Goal: Task Accomplishment & Management: Manage account settings

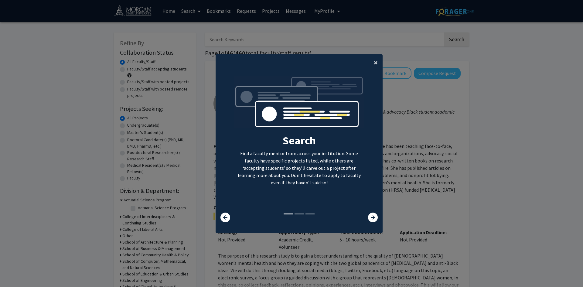
click at [374, 63] on span "×" at bounding box center [376, 62] width 4 height 9
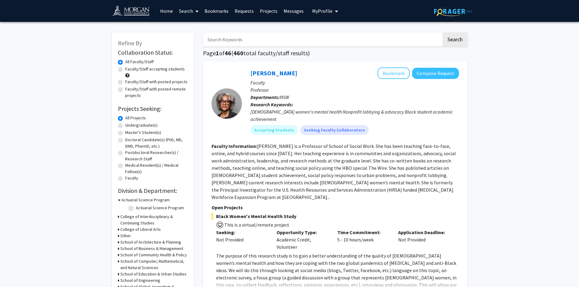
click at [332, 12] on span "My profile dropdown to access profile and logout" at bounding box center [334, 11] width 5 height 21
click at [331, 31] on span "[PERSON_NAME]" at bounding box center [349, 28] width 37 height 7
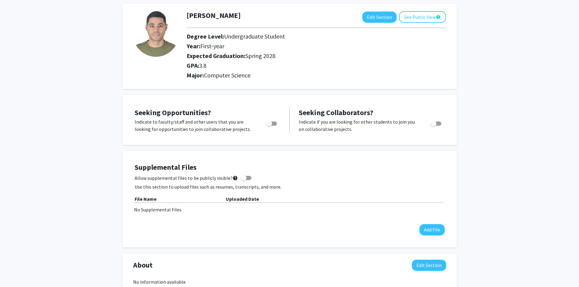
scroll to position [19, 0]
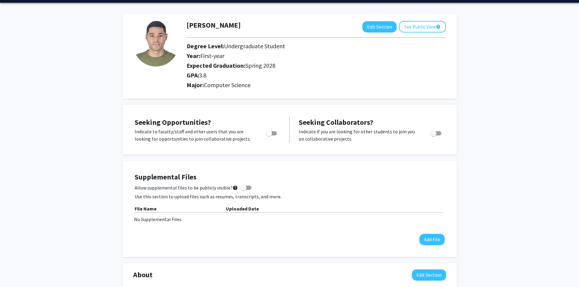
click at [269, 136] on span "Toggle" at bounding box center [269, 133] width 6 height 6
click at [269, 136] on input "Are you actively seeking opportunities?" at bounding box center [269, 136] width 0 height 0
checkbox input "true"
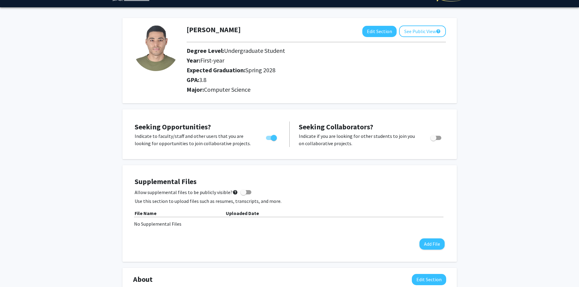
scroll to position [0, 0]
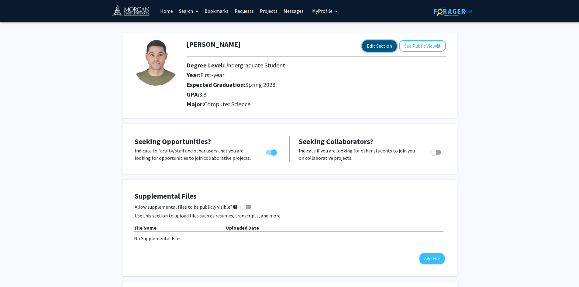
click at [376, 49] on button "Edit Section" at bounding box center [379, 45] width 34 height 11
select select "first-year"
select select "41: spring_2028"
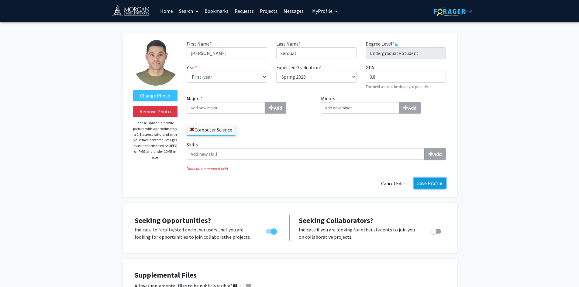
click at [424, 184] on button "Save Profile" at bounding box center [430, 183] width 32 height 11
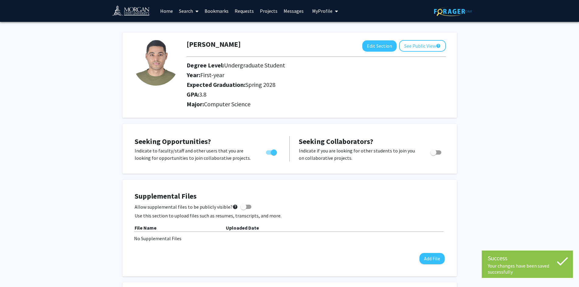
click at [326, 13] on span "My Profile" at bounding box center [322, 11] width 20 height 6
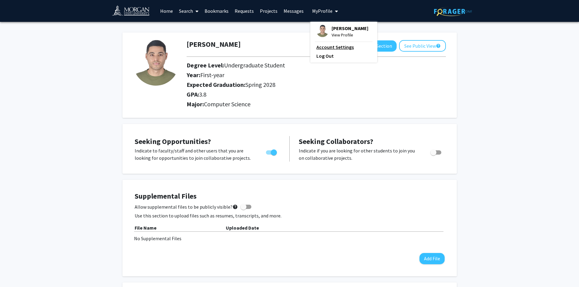
click at [334, 48] on link "Account Settings" at bounding box center [343, 46] width 55 height 7
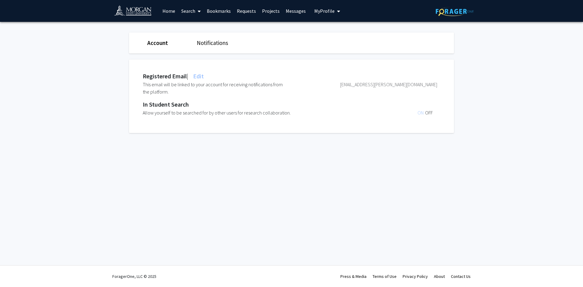
click at [317, 14] on button "My Profile" at bounding box center [327, 11] width 29 height 22
click at [343, 31] on span "[PERSON_NAME]" at bounding box center [352, 28] width 37 height 7
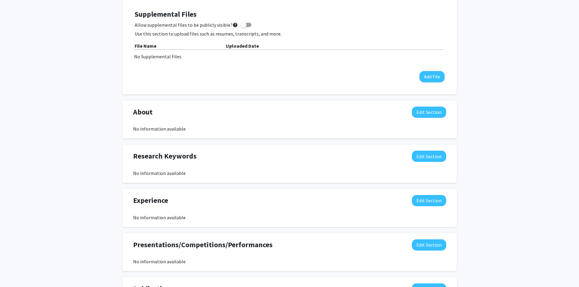
scroll to position [182, 0]
click at [432, 112] on button "Edit Section" at bounding box center [429, 111] width 34 height 11
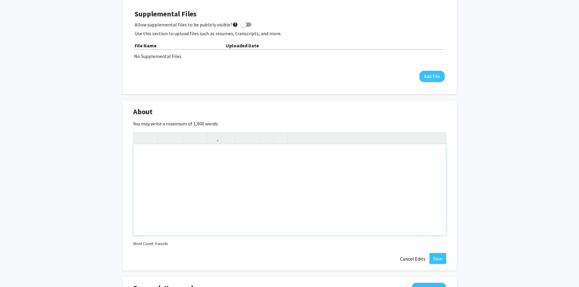
click at [174, 150] on div "Note to users with screen readers: Please deactivate our accessibility plugin f…" at bounding box center [289, 189] width 312 height 91
paste div "Note to users with screen readers: Please deactivate our accessibility plugin f…"
type textarea "<p>I am a dedicated and motivated individual with a strong passion for learning…"
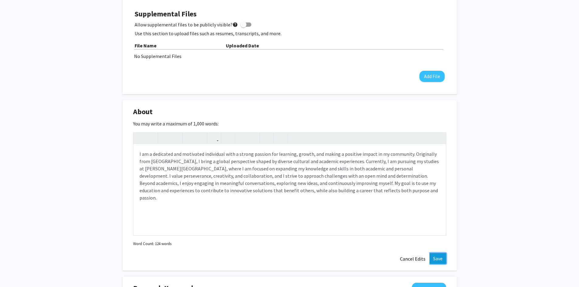
click at [434, 256] on button "Save" at bounding box center [437, 258] width 17 height 11
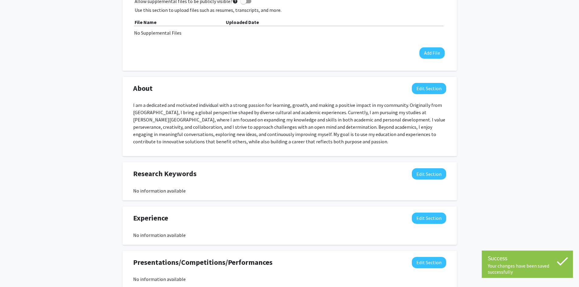
scroll to position [243, 0]
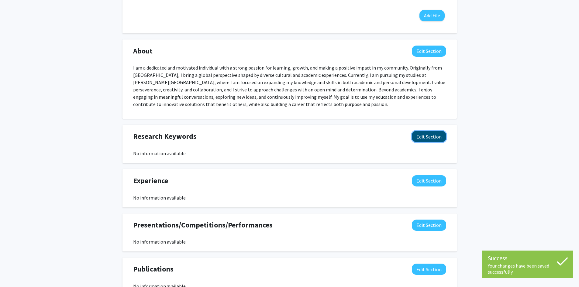
click at [431, 137] on button "Edit Section" at bounding box center [429, 136] width 34 height 11
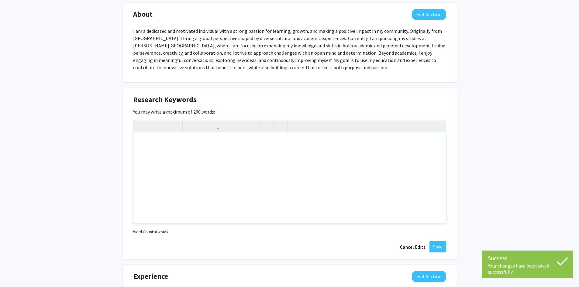
scroll to position [304, 0]
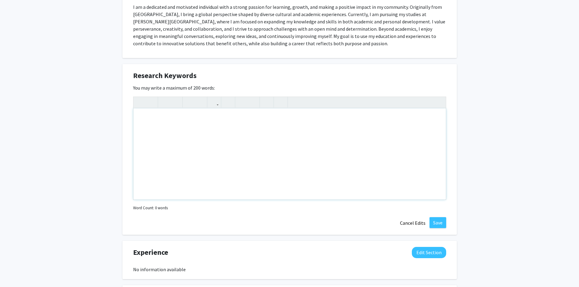
click at [173, 124] on div "Note to users with screen readers: Please deactivate our accessibility plugin f…" at bounding box center [289, 153] width 312 height 91
drag, startPoint x: 162, startPoint y: 77, endPoint x: 133, endPoint y: 77, distance: 29.2
click at [133, 77] on span "Research Keywords" at bounding box center [164, 75] width 63 height 11
copy span "Research"
click at [164, 121] on div "Note to users with screen readers: Please deactivate our accessibility plugin f…" at bounding box center [289, 153] width 312 height 91
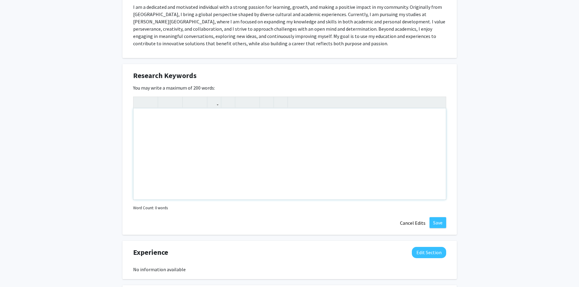
paste div "Note to users with screen readers: Please deactivate our accessibility plugin f…"
type textarea "<p>Research</p>"
type textarea "<p>Research&nbsp;</p>"
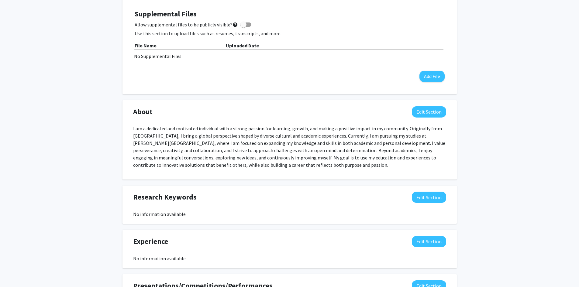
scroll to position [243, 0]
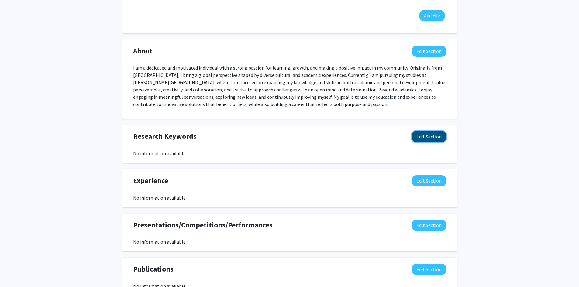
click at [436, 135] on button "Edit Section" at bounding box center [429, 136] width 34 height 11
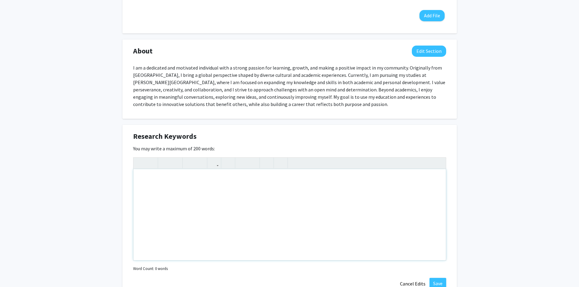
click at [171, 180] on div "Note to users with screen readers: Please deactivate our accessibility plugin f…" at bounding box center [289, 214] width 312 height 91
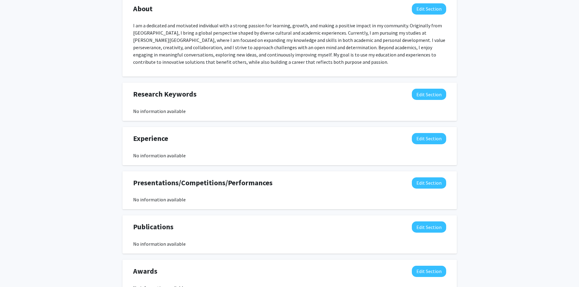
scroll to position [334, 0]
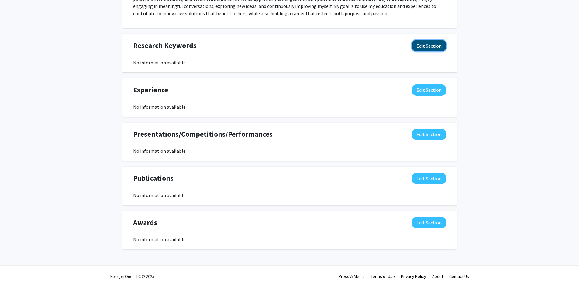
click at [434, 49] on button "Edit Section" at bounding box center [429, 45] width 34 height 11
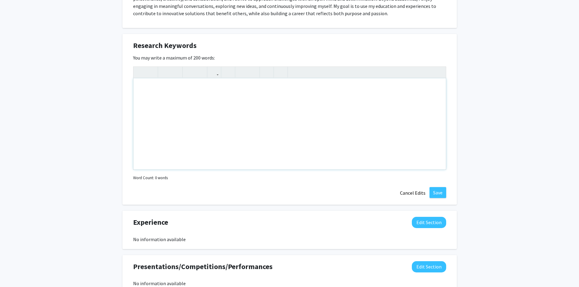
click at [159, 95] on div "Note to users with screen readers: Please deactivate our accessibility plugin f…" at bounding box center [289, 123] width 312 height 91
type textarea "Research Rookies program"
click at [441, 190] on button "Save" at bounding box center [437, 192] width 17 height 11
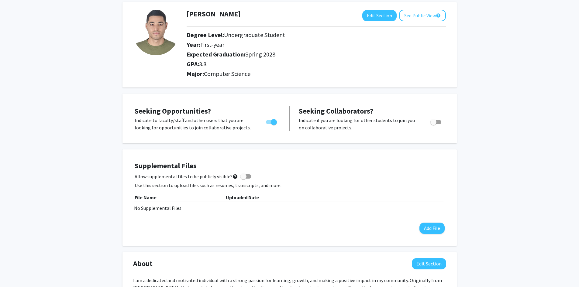
scroll to position [0, 0]
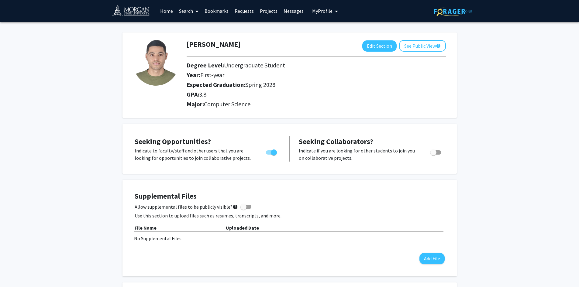
click at [334, 14] on span "My profile dropdown to access profile and logout" at bounding box center [334, 11] width 5 height 21
click at [171, 9] on link "Home" at bounding box center [166, 10] width 19 height 21
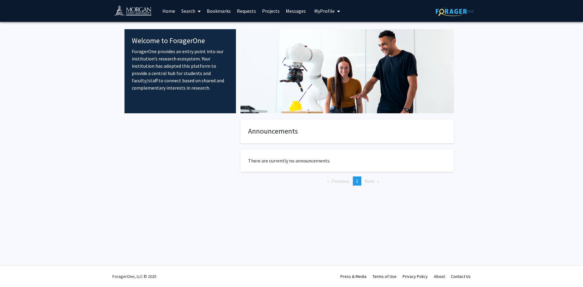
click at [197, 11] on span at bounding box center [197, 11] width 5 height 21
click at [196, 36] on span "Students" at bounding box center [196, 40] width 37 height 12
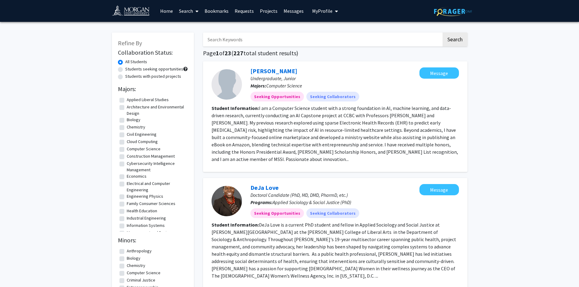
click at [196, 9] on icon at bounding box center [196, 11] width 3 height 5
click at [200, 26] on span "Faculty/Staff" at bounding box center [198, 28] width 45 height 12
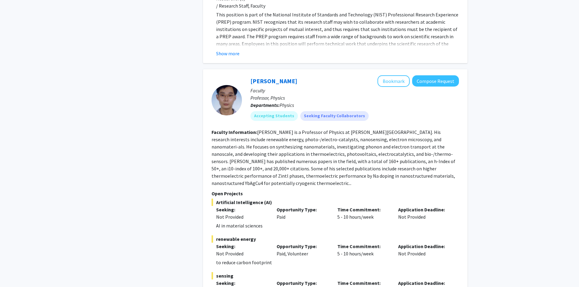
scroll to position [2522, 0]
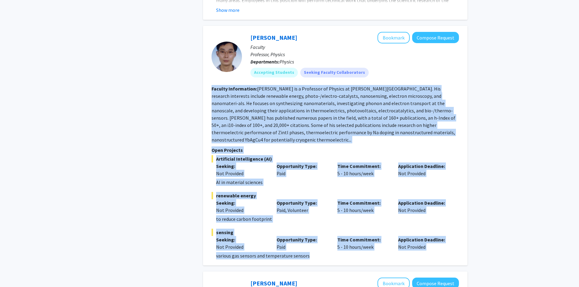
drag, startPoint x: 212, startPoint y: 57, endPoint x: 465, endPoint y: 226, distance: 304.5
click at [465, 226] on div "Yucheng Lan Bookmark Compose Request Faculty Professor, Physics Departments: Ph…" at bounding box center [335, 146] width 264 height 240
copy fg-search-faculty "Faculty Information: Yucheng Lan is a Professor of Physics at Morgan State Univ…"
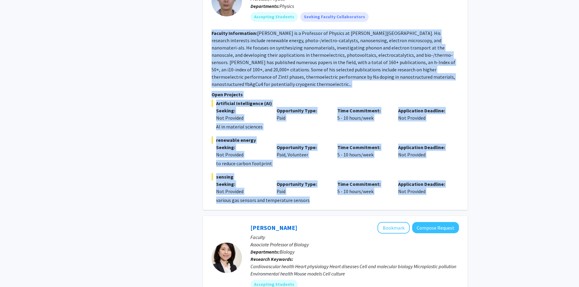
scroll to position [2613, 0]
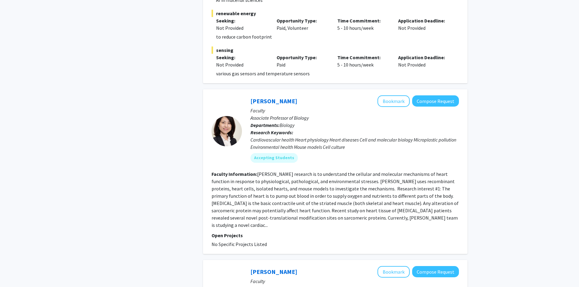
drag, startPoint x: 552, startPoint y: 97, endPoint x: 535, endPoint y: 70, distance: 31.3
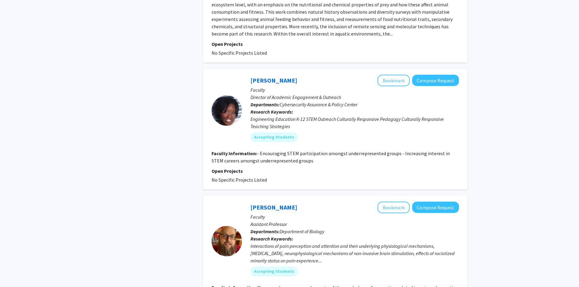
scroll to position [3163, 0]
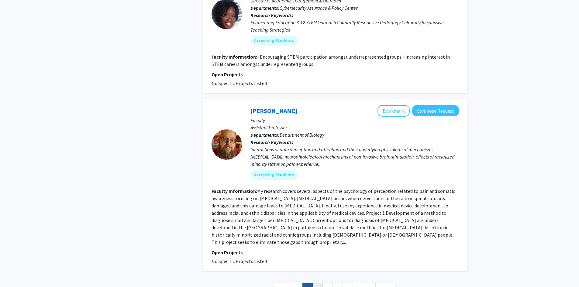
click at [318, 283] on link "2" at bounding box center [317, 288] width 10 height 11
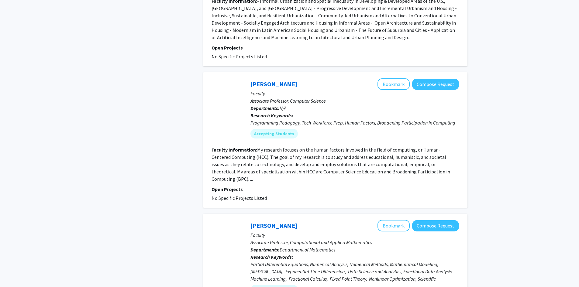
scroll to position [304, 0]
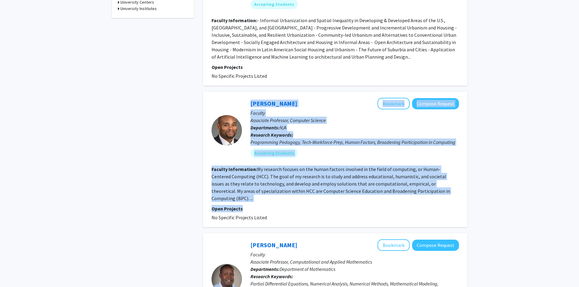
drag, startPoint x: 241, startPoint y: 93, endPoint x: 440, endPoint y: 197, distance: 225.0
click at [440, 197] on fg-search-faculty "Edward Dillon Bookmark Compose Request Faculty Associate Professor, Computer Sc…" at bounding box center [334, 159] width 247 height 123
copy fg-search-faculty "Edward Dillon Bookmark Compose Request Faculty Associate Professor, Computer Sc…"
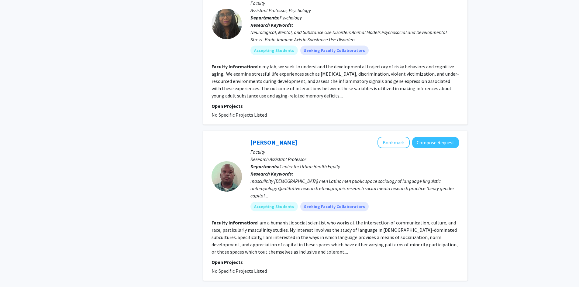
scroll to position [1416, 0]
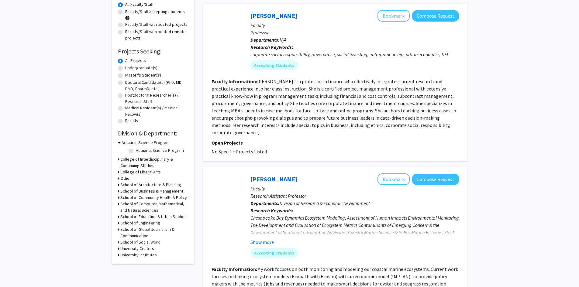
scroll to position [61, 0]
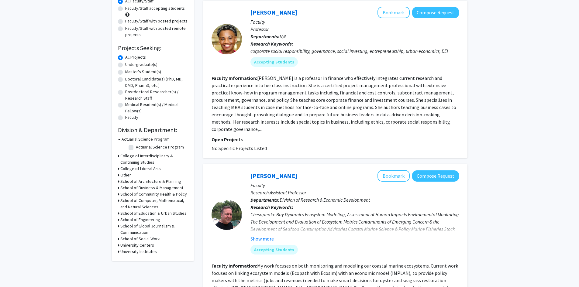
click at [145, 201] on h3 "School of Computer, Mathematical, and Natural Sciences" at bounding box center [153, 203] width 67 height 13
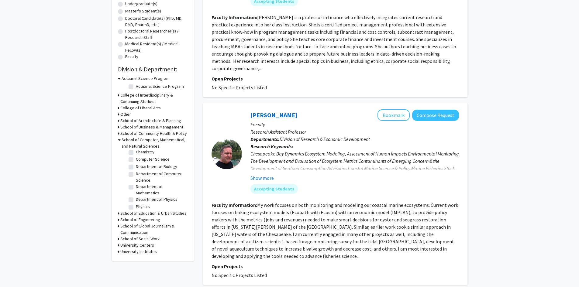
scroll to position [19, 0]
click at [136, 172] on label "Department of Computer Science" at bounding box center [161, 175] width 50 height 13
click at [136, 172] on input "Department of Computer Science" at bounding box center [138, 171] width 4 height 4
checkbox input "true"
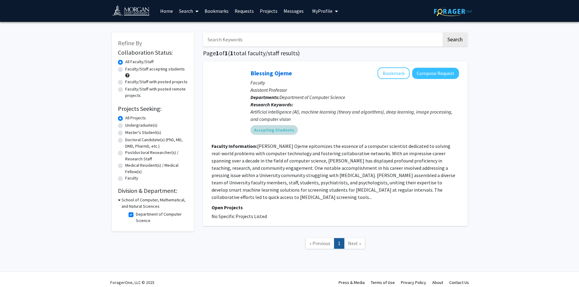
scroll to position [6, 0]
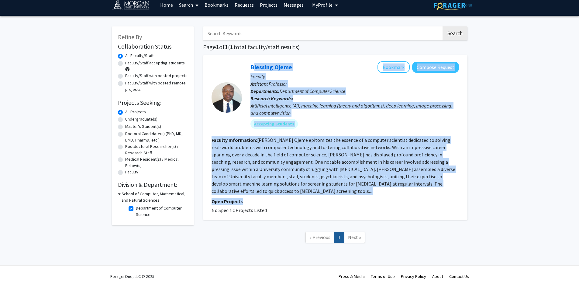
drag, startPoint x: 247, startPoint y: 67, endPoint x: 344, endPoint y: 200, distance: 164.7
click at [344, 200] on fg-search-faculty "Blessing Ojeme Bookmark Compose Request Faculty Assistant Professor Departments…" at bounding box center [334, 137] width 247 height 153
copy fg-search-faculty "Blessing Ojeme Bookmark Compose Request Faculty Assistant Professor Departments…"
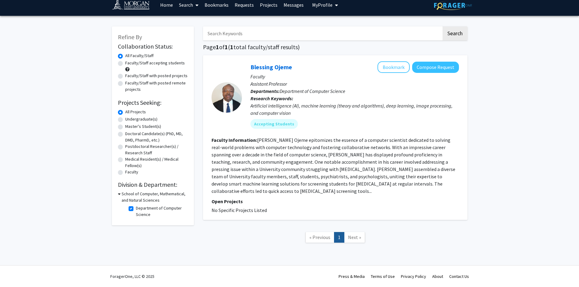
click at [211, 225] on div "Search Page 1 of 1 ( 1 total faculty/staff results) Blessing Ojeme Bookmark Com…" at bounding box center [334, 137] width 273 height 235
click at [122, 194] on h3 "School of Computer, Mathematical, and Natural Sciences" at bounding box center [155, 197] width 66 height 13
drag, startPoint x: 122, startPoint y: 195, endPoint x: 126, endPoint y: 195, distance: 4.3
click at [122, 195] on h3 "School of Computer, Mathematical, and Natural Sciences" at bounding box center [153, 197] width 67 height 13
click at [132, 206] on fg-checkbox "Department of Computer Science Department of Computer Science" at bounding box center [158, 211] width 58 height 13
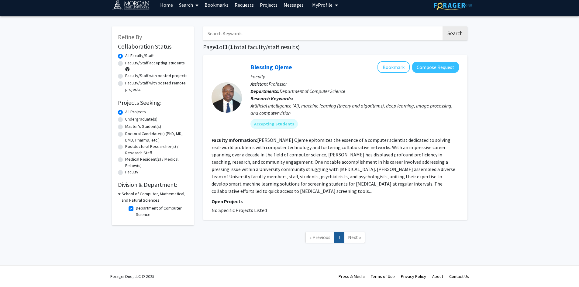
click at [136, 212] on label "Department of Computer Science" at bounding box center [161, 211] width 50 height 13
click at [136, 209] on input "Department of Computer Science" at bounding box center [138, 207] width 4 height 4
checkbox input "false"
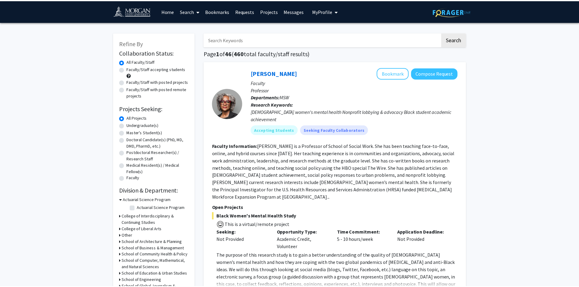
scroll to position [61, 0]
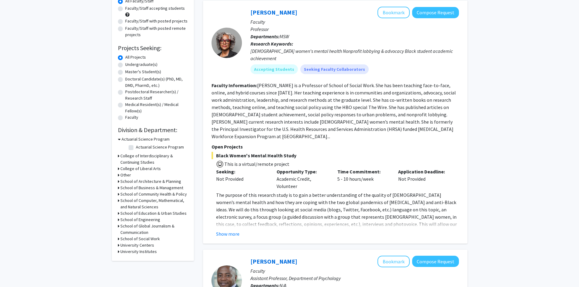
click at [120, 218] on h3 "School of Engineering" at bounding box center [140, 220] width 40 height 6
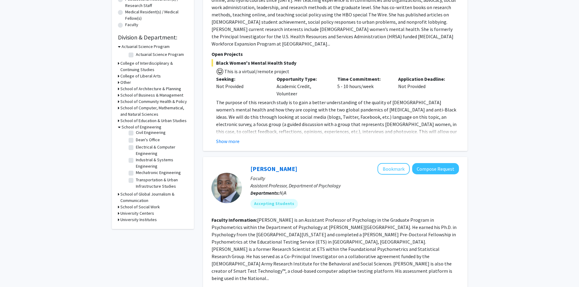
scroll to position [152, 0]
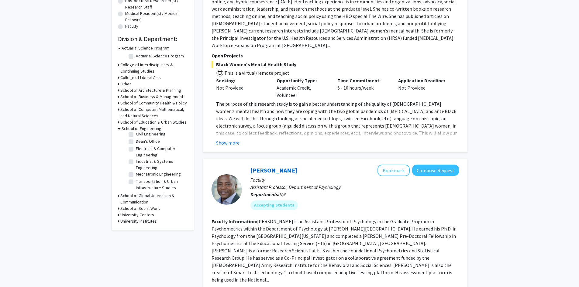
click at [136, 151] on label "Electrical & Computer Engineering" at bounding box center [161, 152] width 50 height 13
click at [136, 149] on input "Electrical & Computer Engineering" at bounding box center [138, 148] width 4 height 4
checkbox input "true"
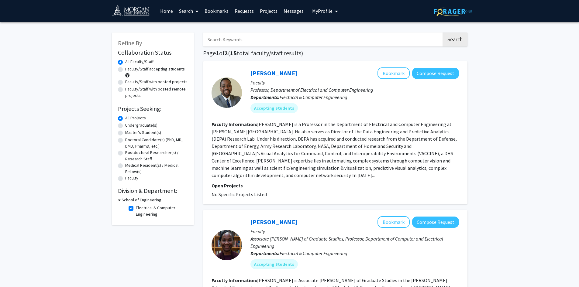
click at [240, 39] on input "Search Keywords" at bounding box center [322, 40] width 239 height 14
click at [125, 119] on label "All Projects" at bounding box center [135, 118] width 21 height 6
click at [125, 119] on input "All Projects" at bounding box center [127, 117] width 4 height 4
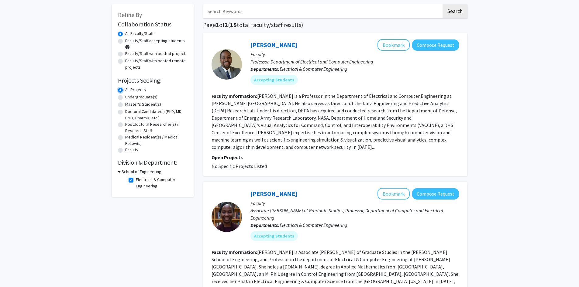
scroll to position [30, 0]
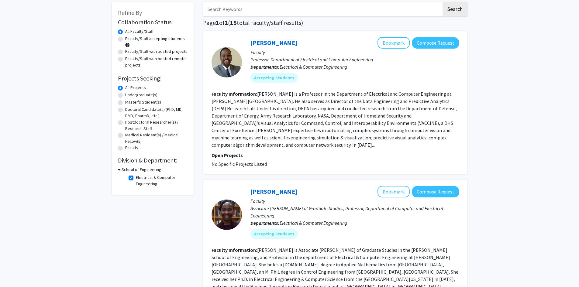
click at [136, 179] on label "Electrical & Computer Engineering" at bounding box center [161, 180] width 50 height 13
click at [136, 178] on input "Electrical & Computer Engineering" at bounding box center [138, 176] width 4 height 4
checkbox input "false"
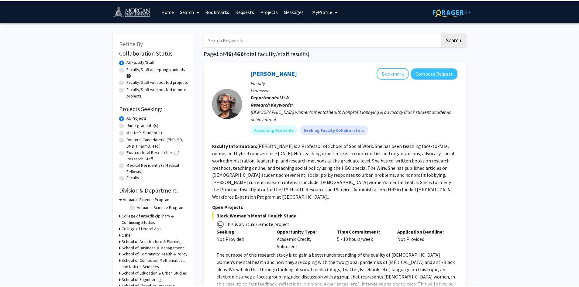
scroll to position [61, 0]
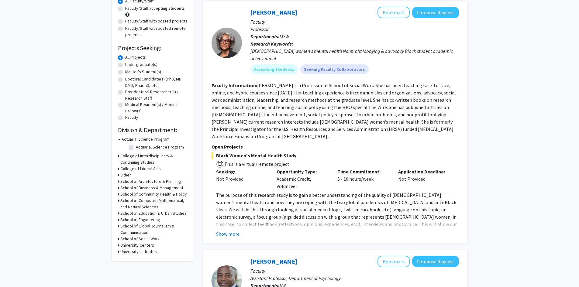
click at [119, 201] on div "School of Computer, Mathematical, and Natural Sciences" at bounding box center [153, 203] width 70 height 13
click at [119, 202] on icon at bounding box center [119, 200] width 2 height 6
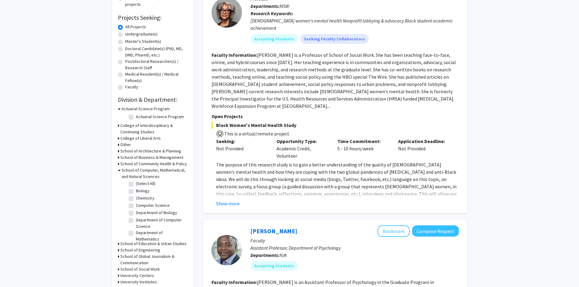
scroll to position [0, 0]
click at [136, 222] on label "Department of Computer Science" at bounding box center [161, 224] width 50 height 13
click at [136, 222] on input "Department of Computer Science" at bounding box center [138, 220] width 4 height 4
checkbox input "true"
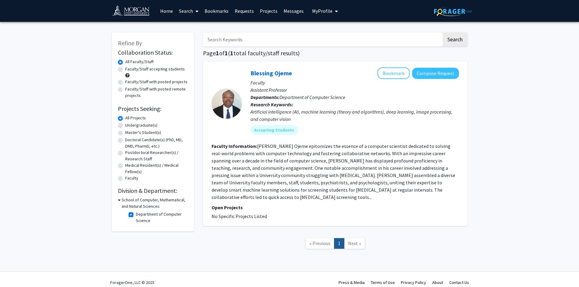
click at [125, 119] on label "All Projects" at bounding box center [135, 118] width 21 height 6
click at [125, 119] on input "All Projects" at bounding box center [127, 117] width 4 height 4
